Goal: Transaction & Acquisition: Purchase product/service

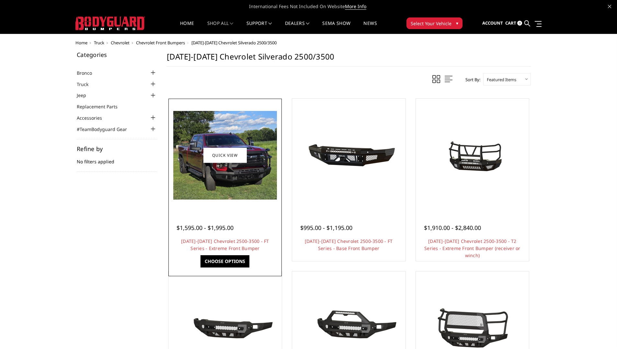
click at [260, 167] on img at bounding box center [225, 155] width 104 height 89
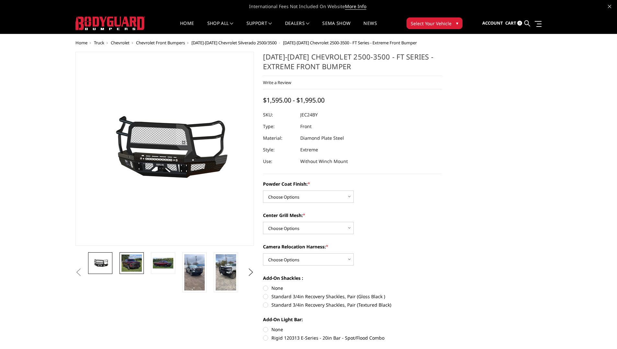
click at [127, 267] on img at bounding box center [131, 263] width 20 height 17
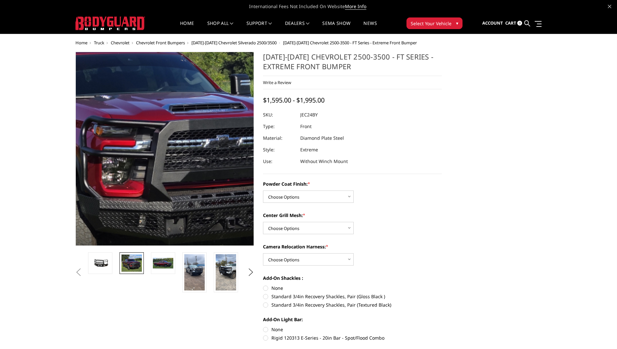
click at [186, 167] on img at bounding box center [136, 134] width 414 height 354
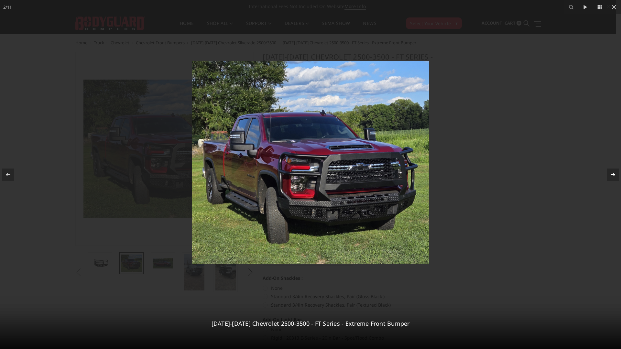
click at [610, 174] on icon at bounding box center [613, 175] width 8 height 8
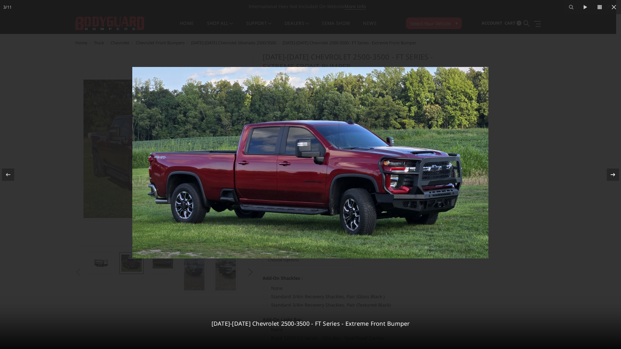
click at [610, 174] on icon at bounding box center [613, 175] width 8 height 8
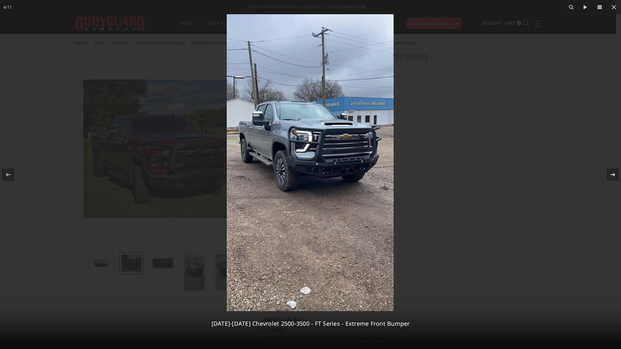
click at [610, 174] on icon at bounding box center [613, 175] width 8 height 8
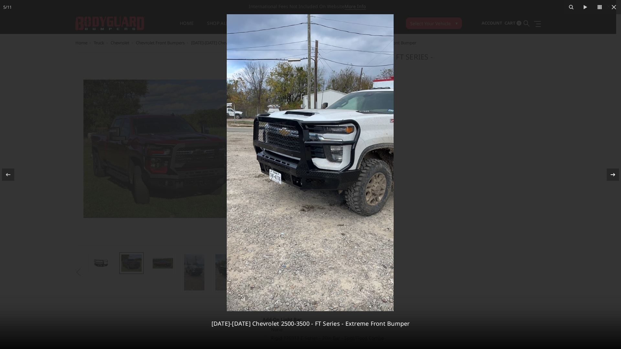
click at [610, 174] on icon at bounding box center [613, 175] width 8 height 8
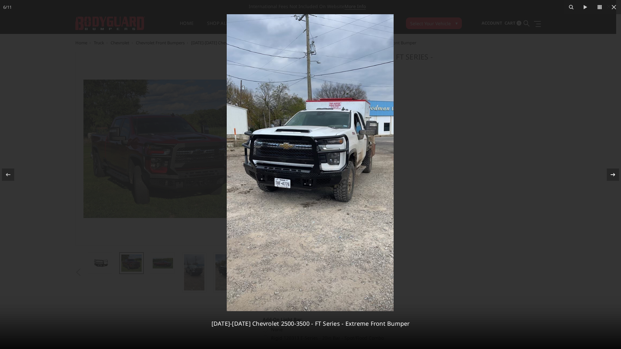
click at [610, 174] on icon at bounding box center [613, 175] width 8 height 8
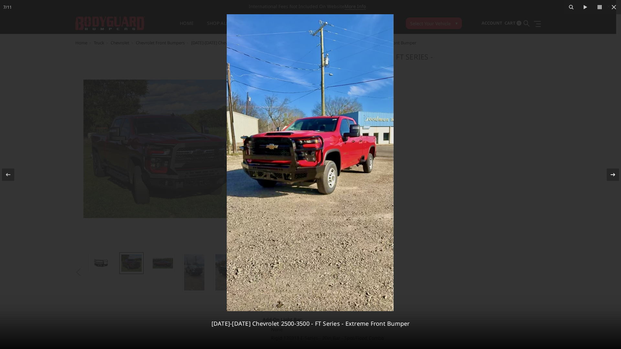
click at [610, 174] on icon at bounding box center [613, 175] width 8 height 8
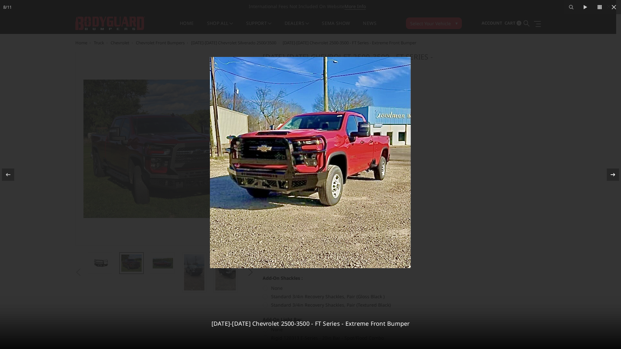
click at [611, 173] on div "8 / [PHONE_NUMBER][DATE][DATE] Chevrolet 2500-3500 - FT Series - Extreme Front …" at bounding box center [310, 174] width 621 height 349
click at [611, 173] on icon at bounding box center [613, 175] width 8 height 8
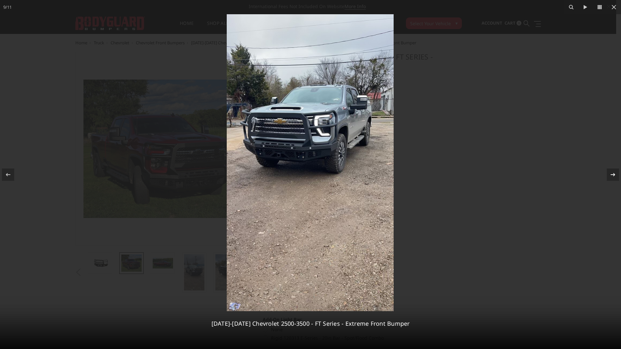
click at [611, 173] on icon at bounding box center [613, 175] width 8 height 8
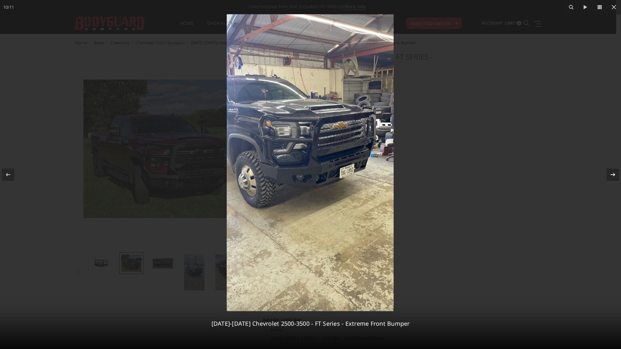
click at [611, 173] on icon at bounding box center [613, 175] width 8 height 8
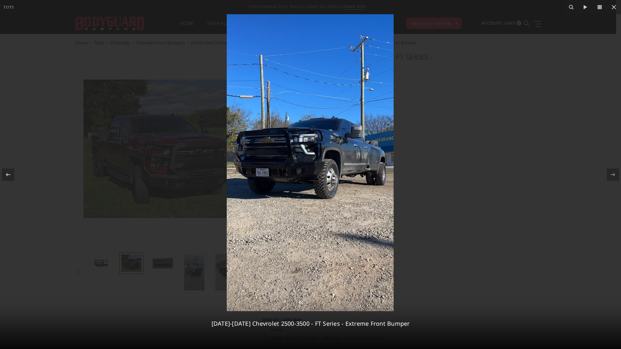
click at [614, 42] on div at bounding box center [310, 174] width 621 height 349
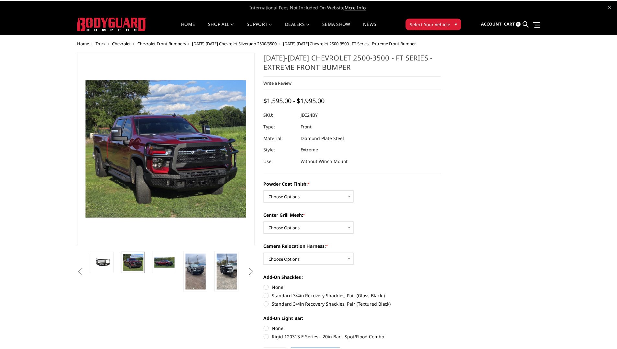
scroll to position [0, 189]
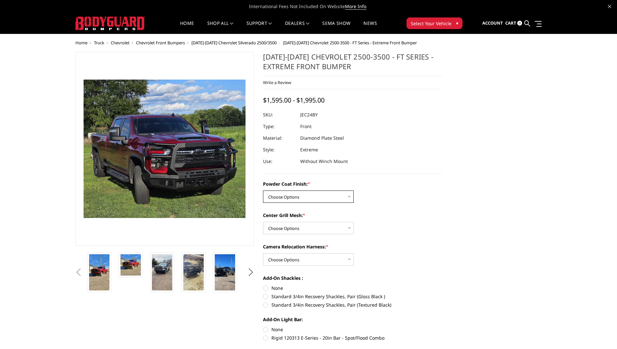
click at [297, 199] on select "Choose Options Bare Metal Gloss Black Powder Coat Textured Black Powder Coat" at bounding box center [308, 197] width 91 height 12
click at [263, 191] on select "Choose Options Bare Metal Gloss Black Powder Coat Textured Black Powder Coat" at bounding box center [308, 197] width 91 height 12
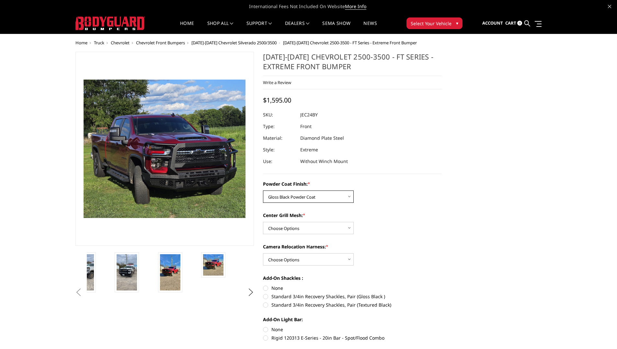
click at [285, 197] on select "Choose Options Bare Metal Gloss Black Powder Coat Textured Black Powder Coat" at bounding box center [308, 197] width 91 height 12
click at [263, 191] on select "Choose Options Bare Metal Gloss Black Powder Coat Textured Black Powder Coat" at bounding box center [308, 197] width 91 height 12
click at [292, 192] on select "Choose Options Bare Metal Gloss Black Powder Coat Textured Black Powder Coat" at bounding box center [308, 197] width 91 height 12
select select "3278"
click at [263, 191] on select "Choose Options Bare Metal Gloss Black Powder Coat Textured Black Powder Coat" at bounding box center [308, 197] width 91 height 12
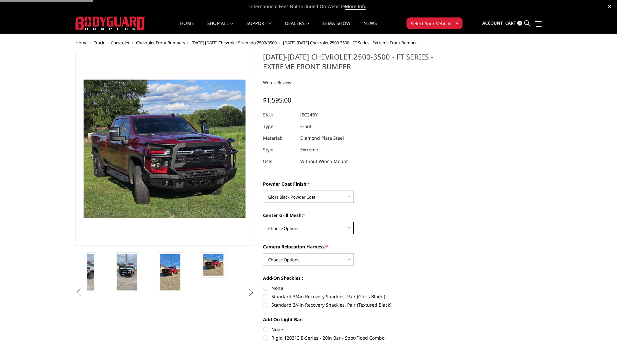
click at [291, 230] on select "Choose Options WITH Expanded Metal in Center Grill WITHOUT Expanded Metal in Ce…" at bounding box center [308, 228] width 91 height 12
select select "3280"
click at [263, 222] on select "Choose Options WITH Expanded Metal in Center Grill WITHOUT Expanded Metal in Ce…" at bounding box center [308, 228] width 91 height 12
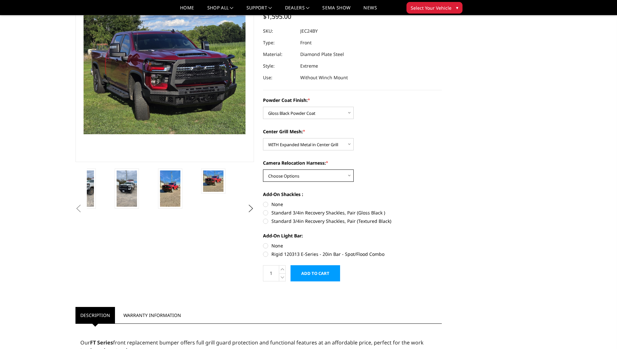
click at [311, 171] on select "Choose Options WITH Camera Relocation Harness WITHOUT Camera Relocation Harness" at bounding box center [308, 176] width 91 height 12
select select "3283"
click at [263, 170] on select "Choose Options WITH Camera Relocation Harness WITHOUT Camera Relocation Harness" at bounding box center [308, 176] width 91 height 12
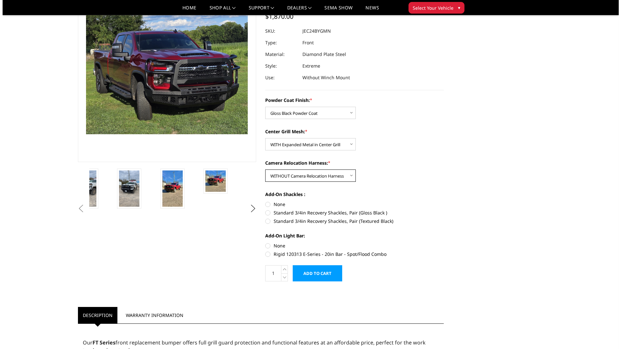
scroll to position [0, 0]
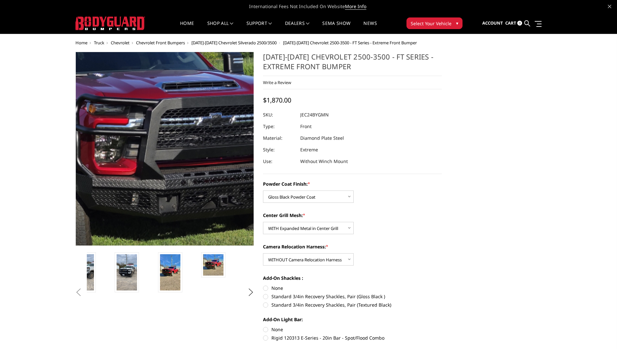
click at [192, 194] on img at bounding box center [129, 112] width 414 height 354
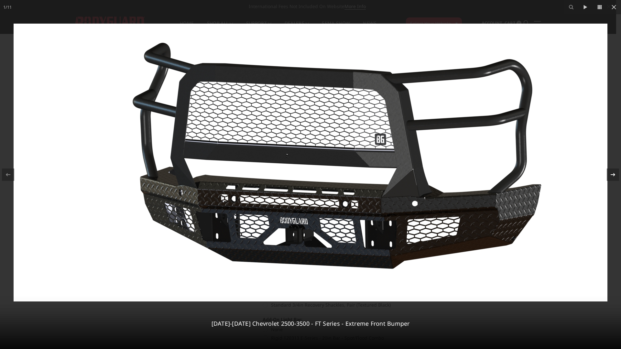
click at [616, 174] on icon at bounding box center [613, 175] width 8 height 8
